Goal: Check status: Check status

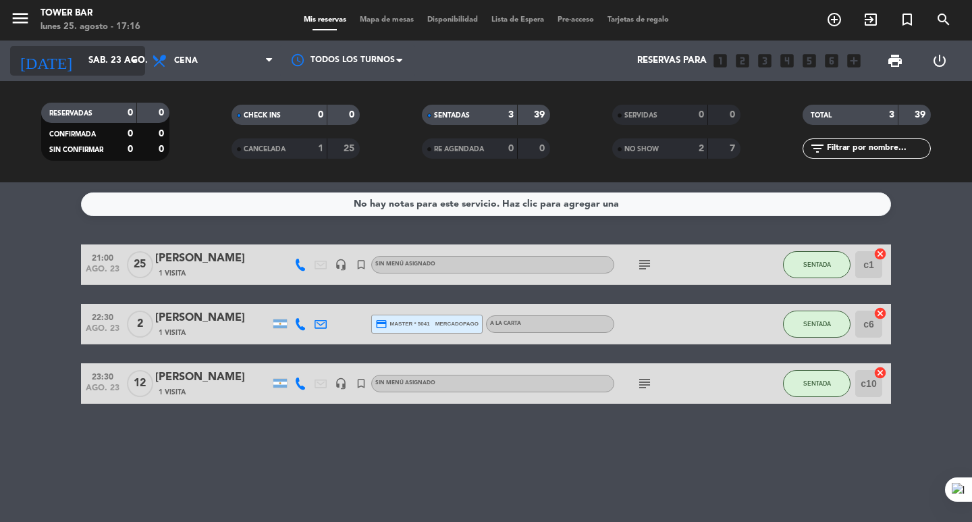
click at [135, 65] on icon "arrow_drop_down" at bounding box center [133, 61] width 16 height 16
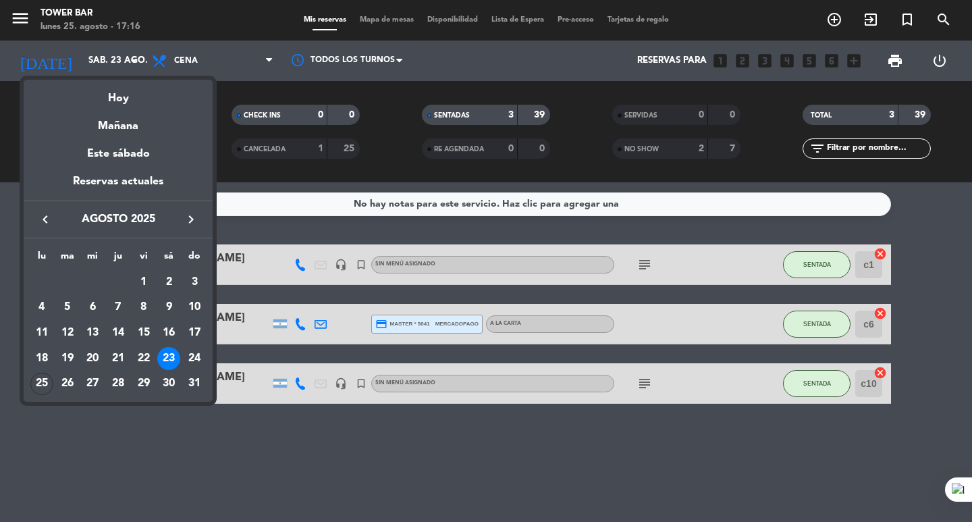
click at [138, 99] on div "Hoy" at bounding box center [118, 94] width 189 height 28
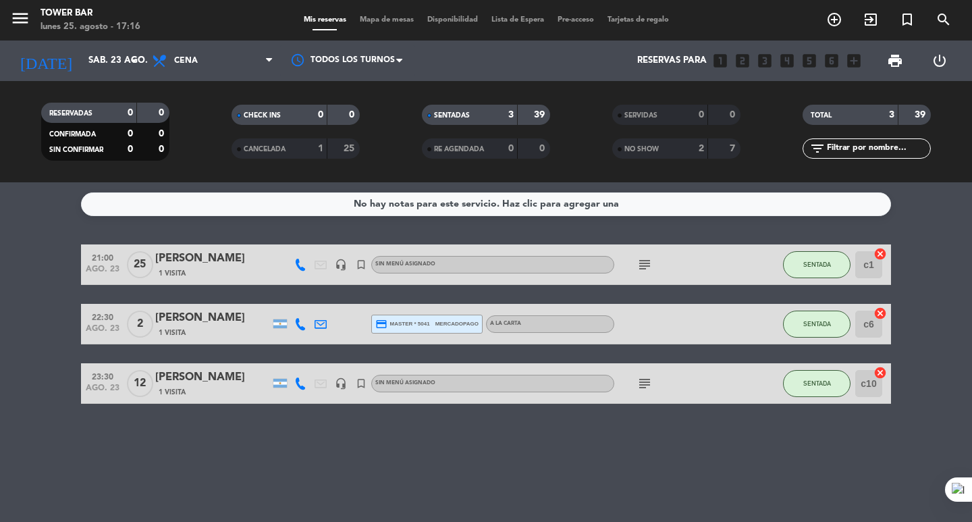
type input "lun. 25 ago."
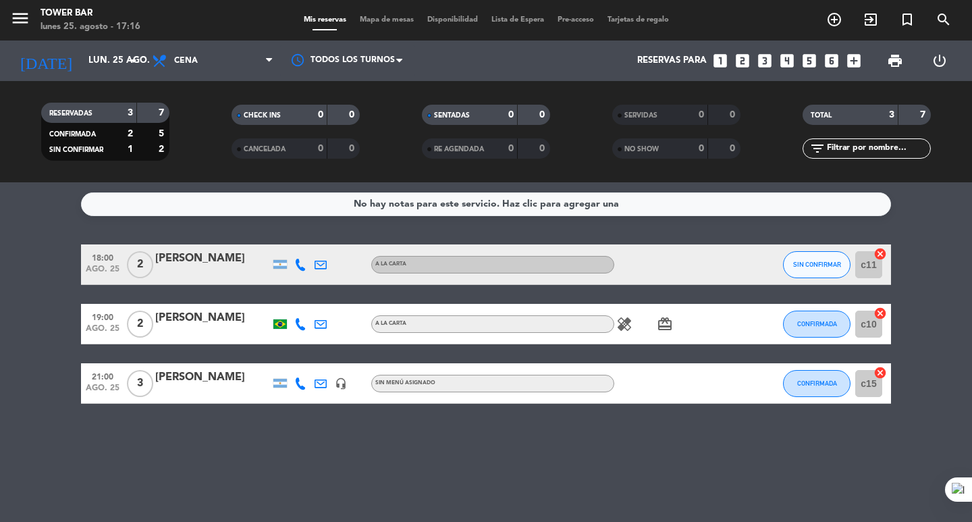
click at [197, 391] on div at bounding box center [212, 392] width 115 height 11
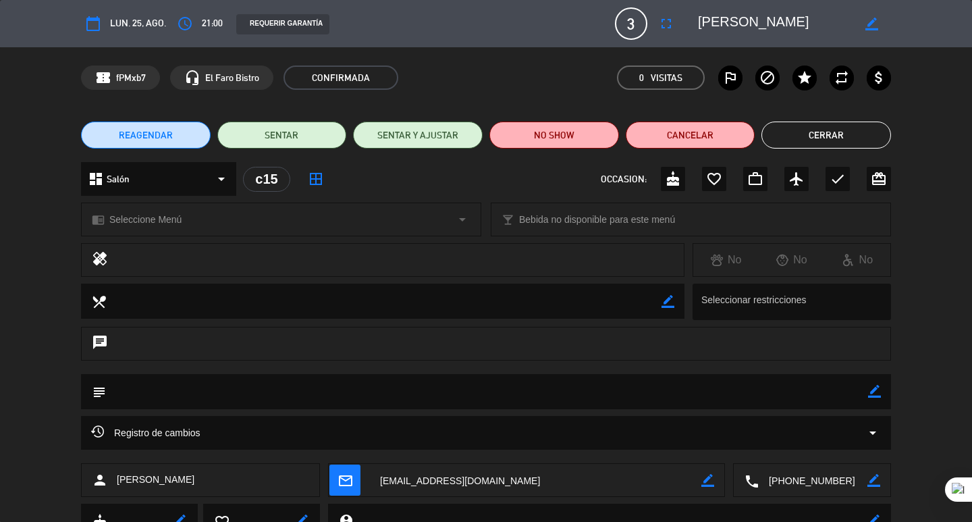
click at [848, 141] on button "Cerrar" at bounding box center [826, 134] width 130 height 27
